Goal: Navigation & Orientation: Find specific page/section

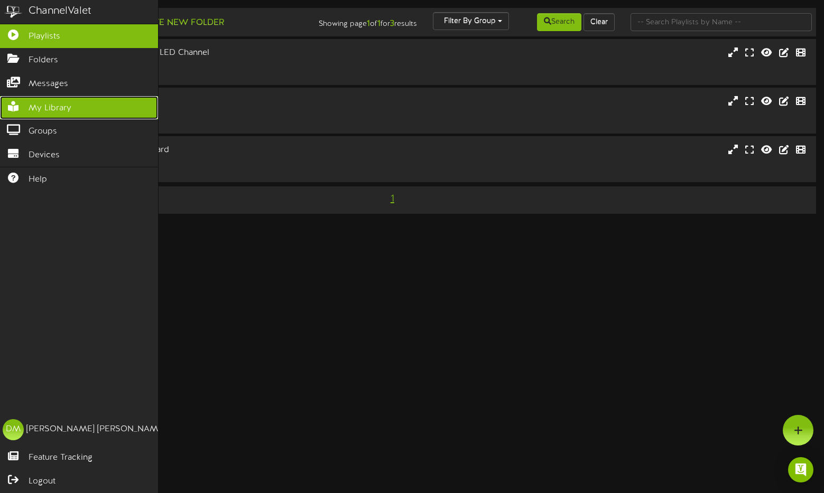
click at [117, 117] on link "My Library" at bounding box center [79, 108] width 158 height 24
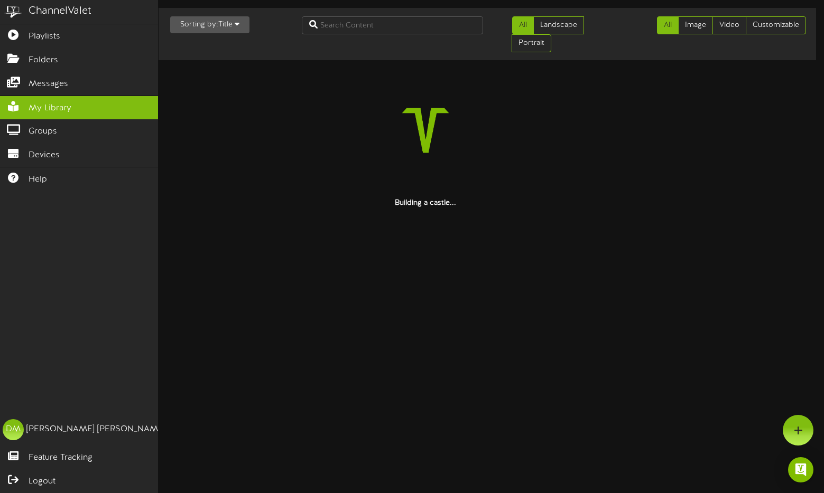
click at [63, 14] on div "ChannelValet" at bounding box center [60, 11] width 63 height 15
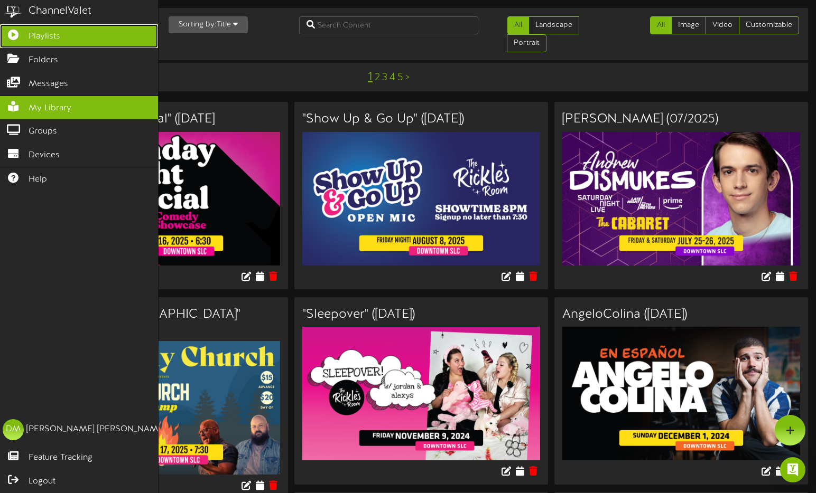
click at [67, 32] on link "Playlists" at bounding box center [79, 36] width 158 height 24
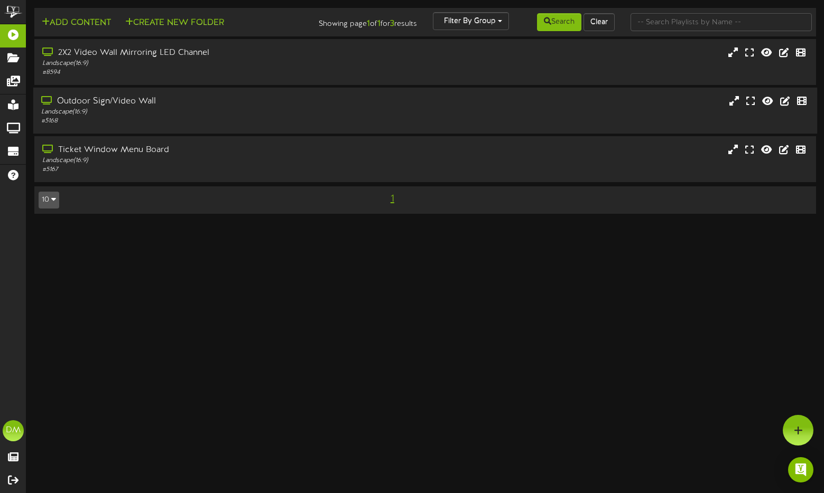
click at [184, 89] on div "Outdoor Sign/Video Wall Landscape ( 16:9 ) # 5168" at bounding box center [424, 111] width 783 height 46
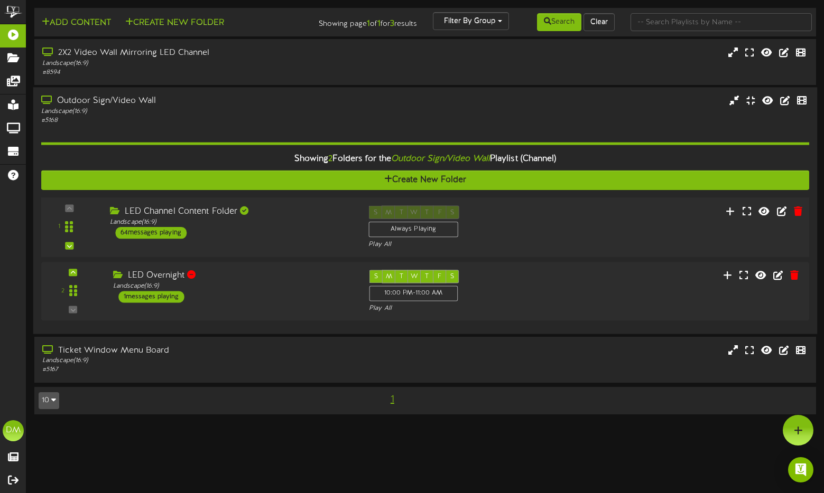
click at [164, 234] on div "64 messages playing" at bounding box center [150, 233] width 71 height 12
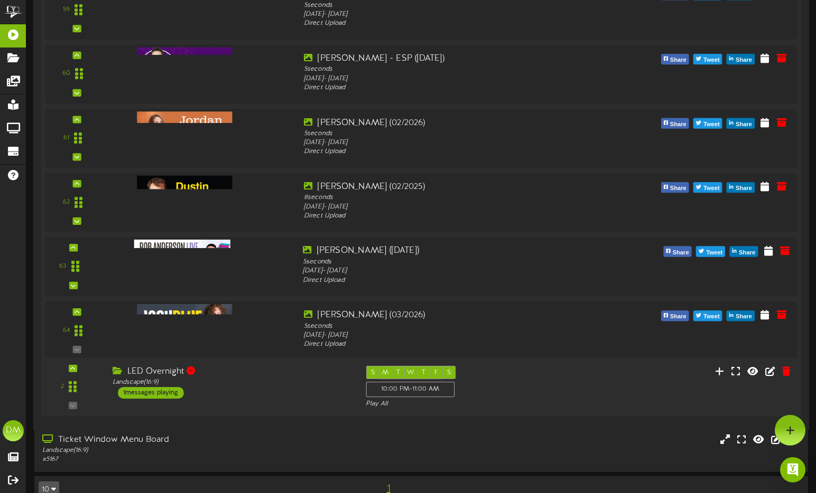
scroll to position [3955, 0]
